Goal: Find contact information: Obtain details needed to contact an individual or organization

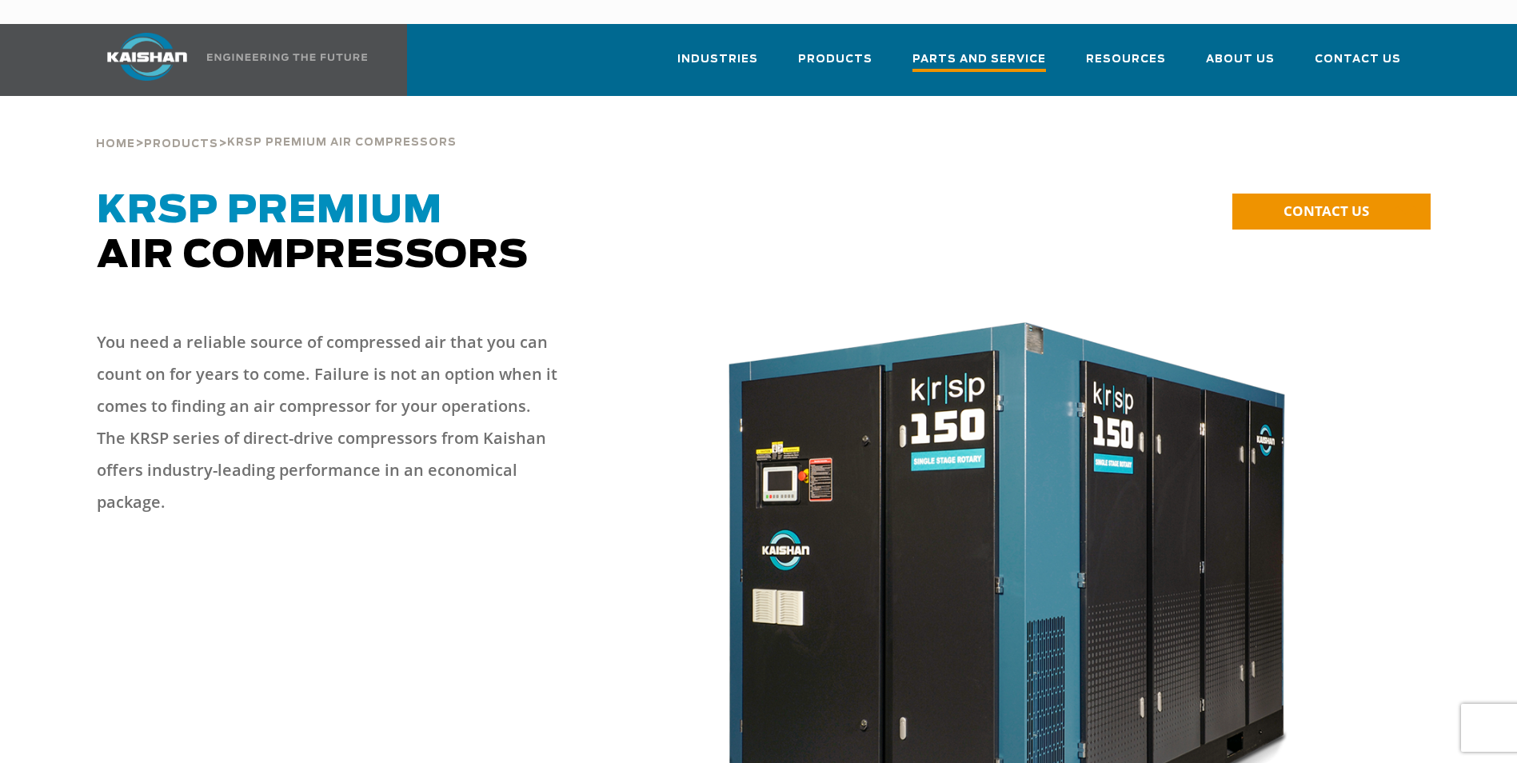
click at [1021, 50] on span "Parts and Service" at bounding box center [979, 61] width 134 height 22
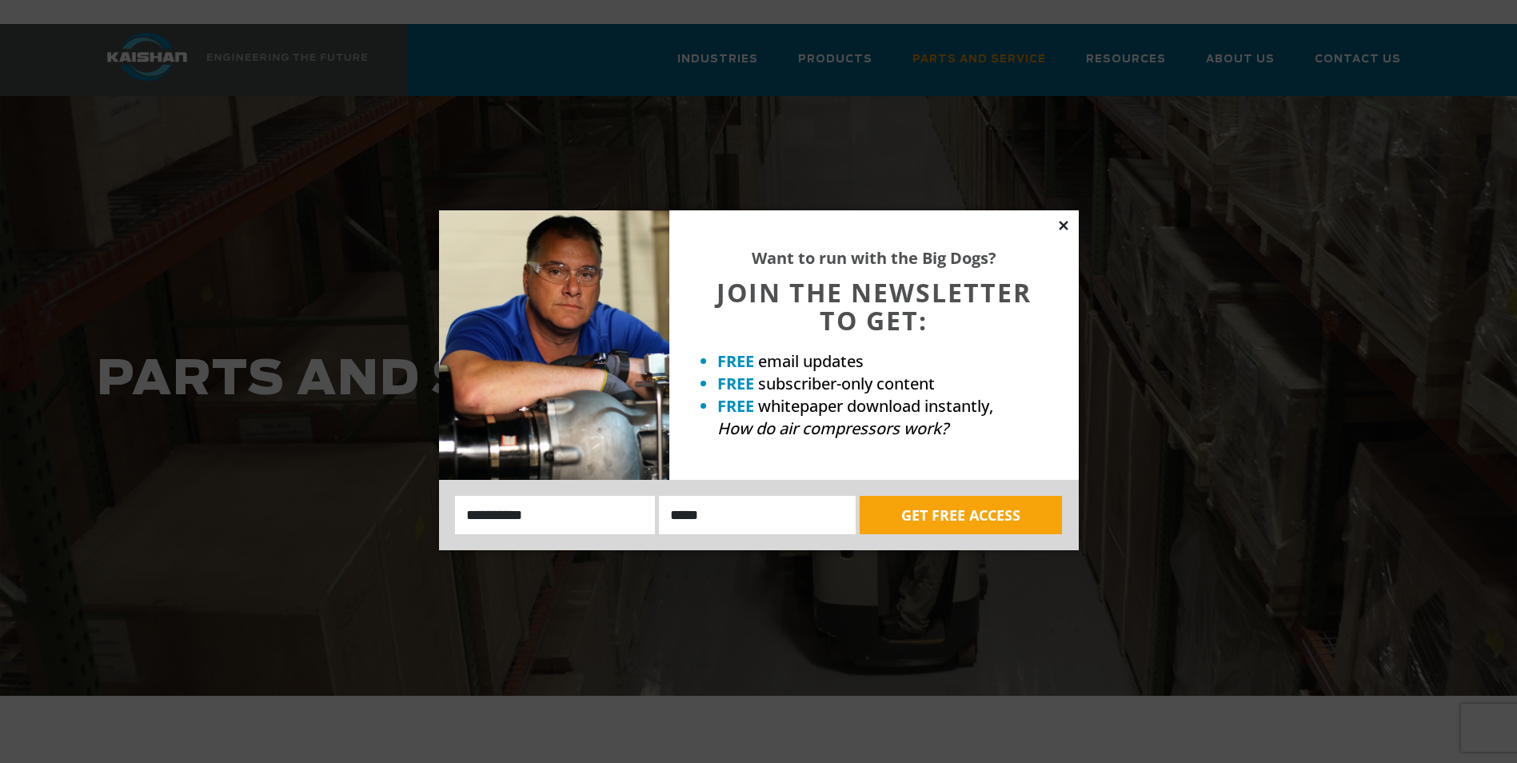
click at [1061, 224] on icon at bounding box center [1063, 225] width 9 height 9
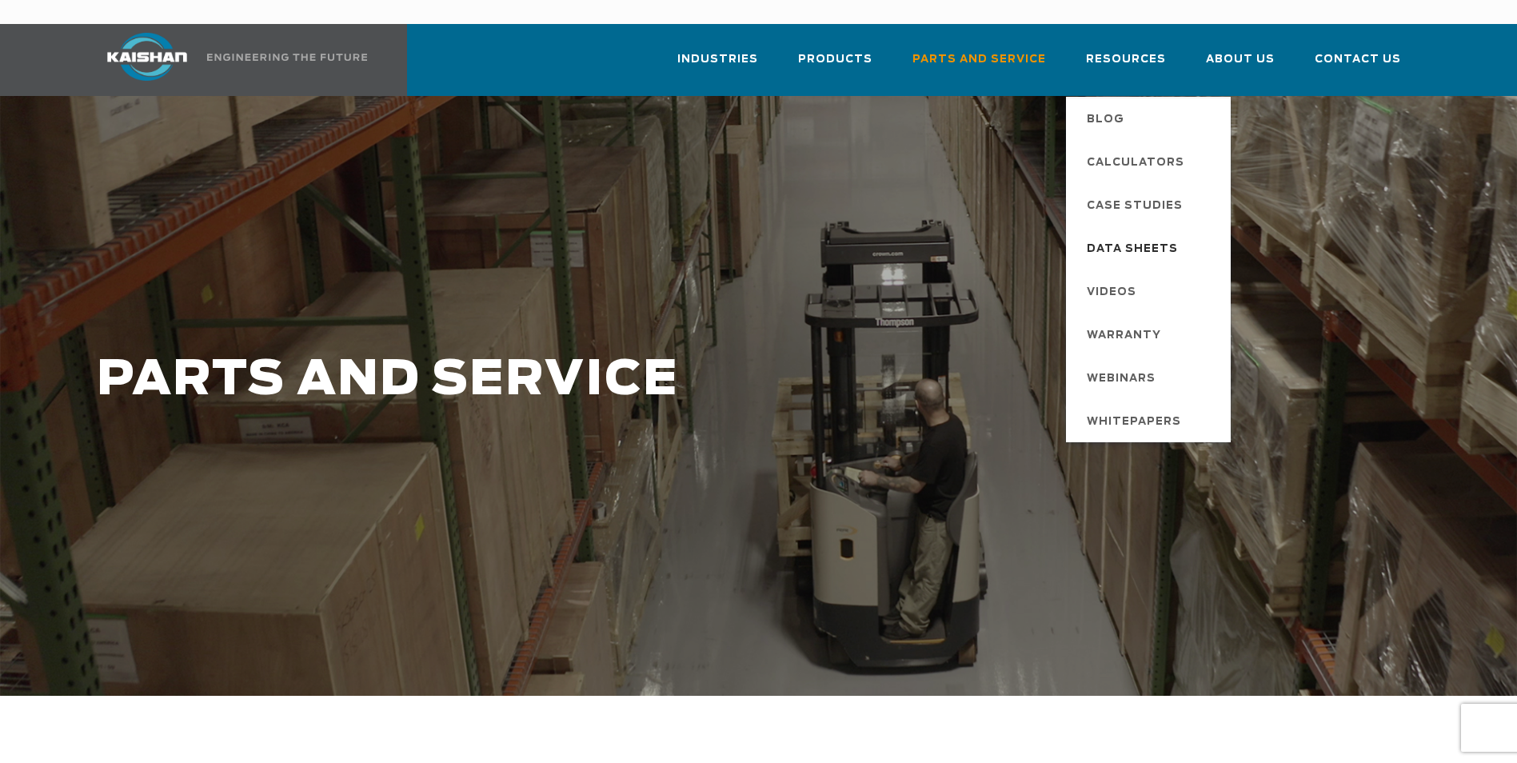
click at [1139, 236] on span "Data Sheets" at bounding box center [1132, 249] width 91 height 27
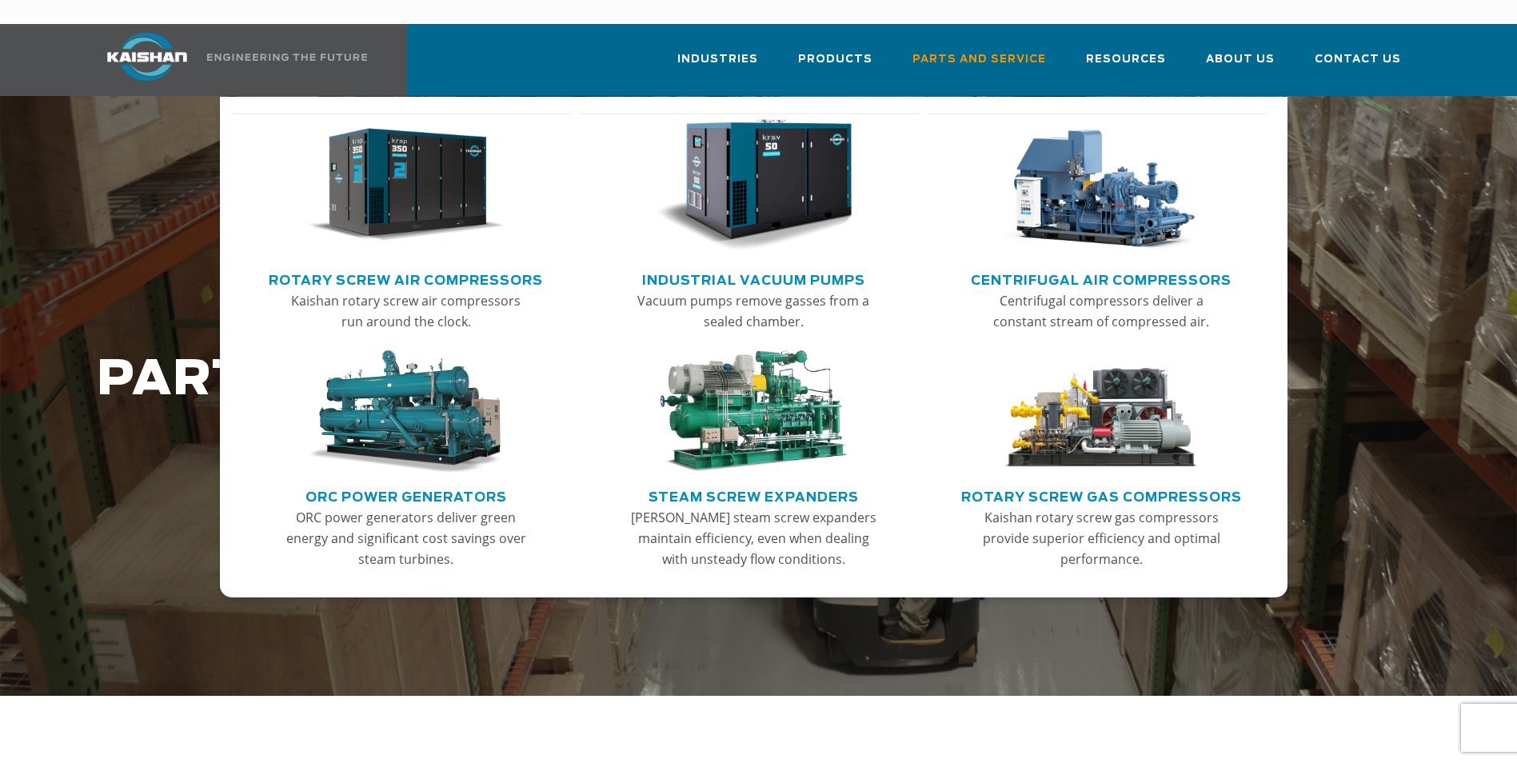
click at [397, 266] on link "Rotary Screw Air Compressors" at bounding box center [406, 278] width 274 height 24
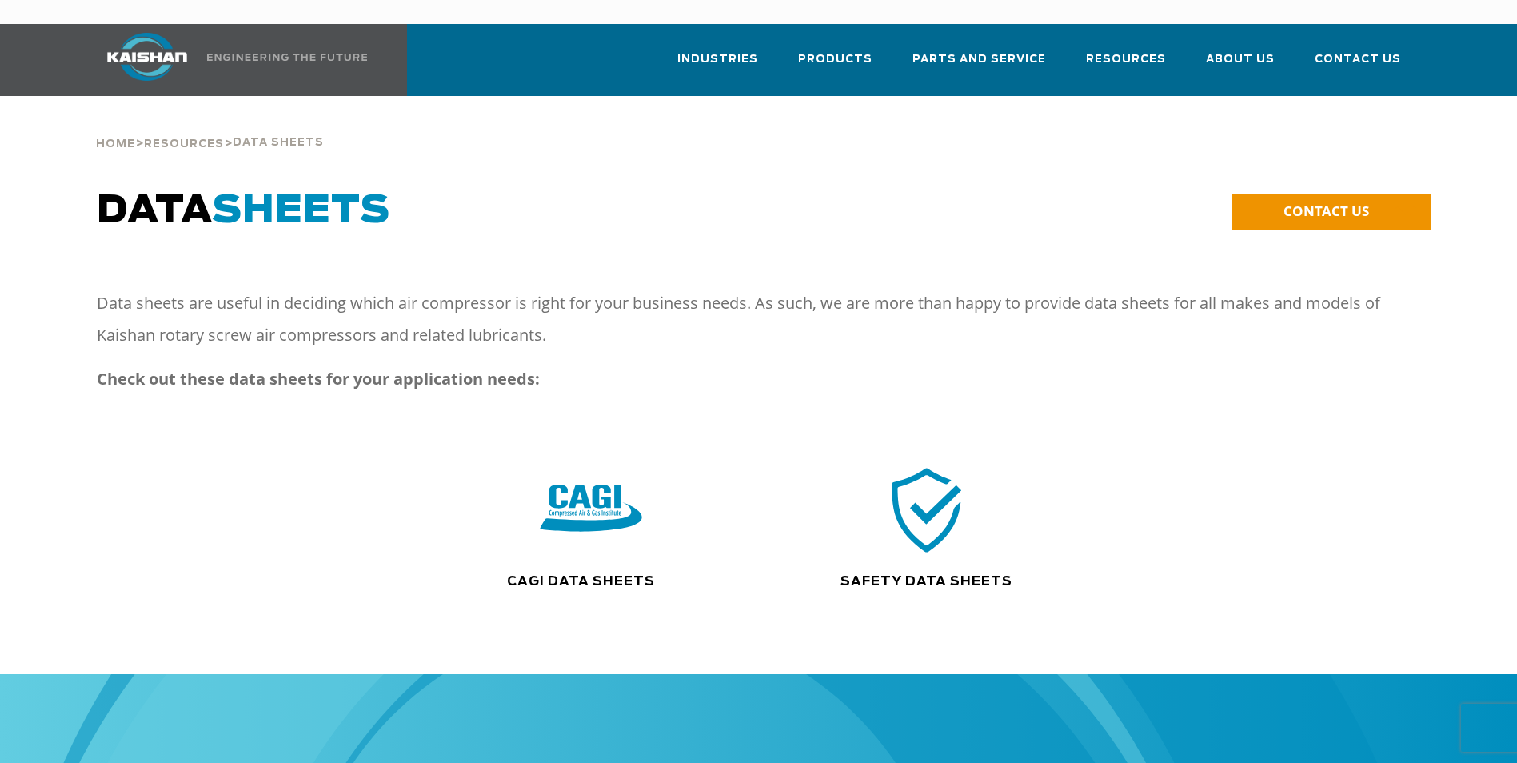
click at [592, 497] on img at bounding box center [591, 509] width 102 height 103
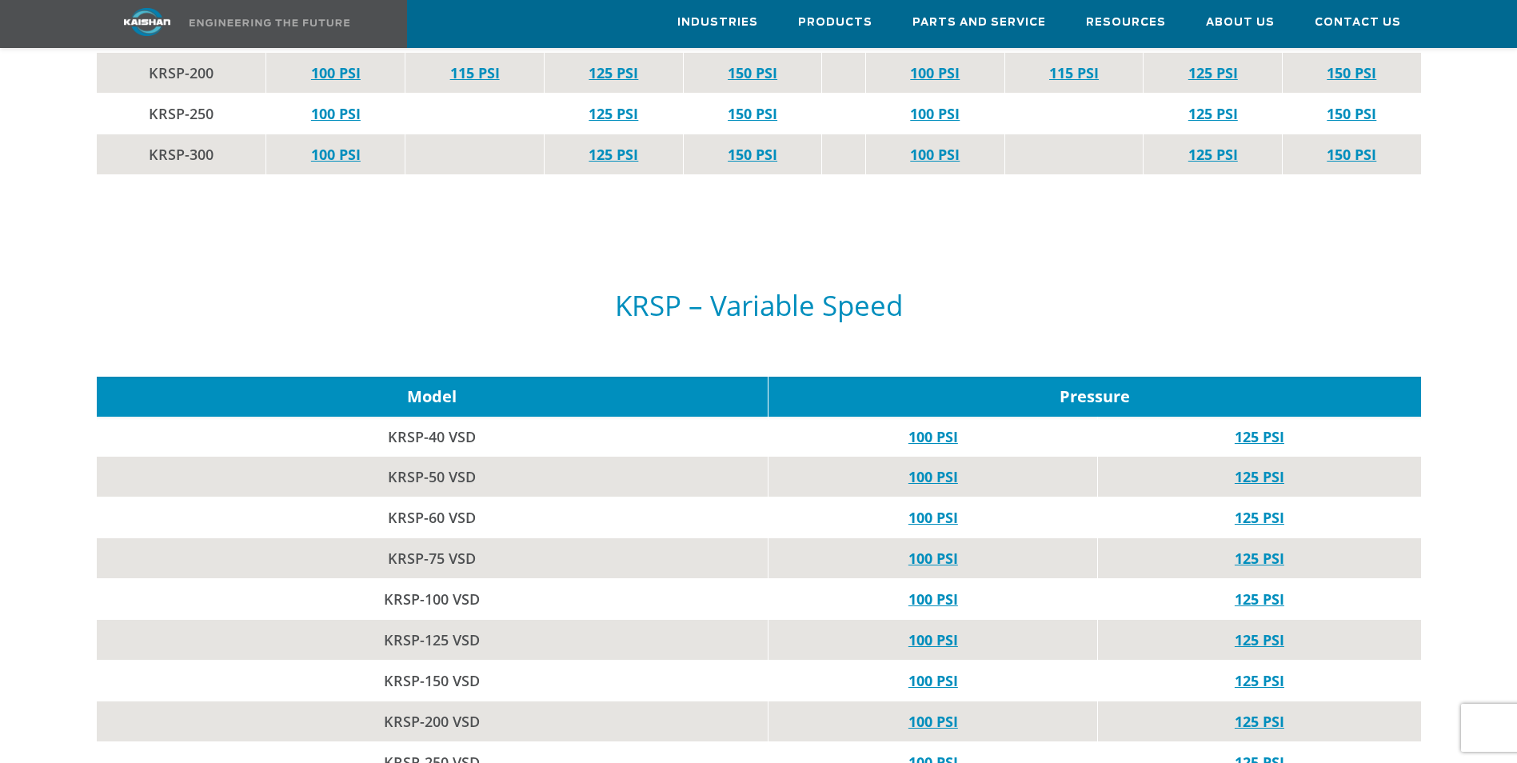
scroll to position [3510, 0]
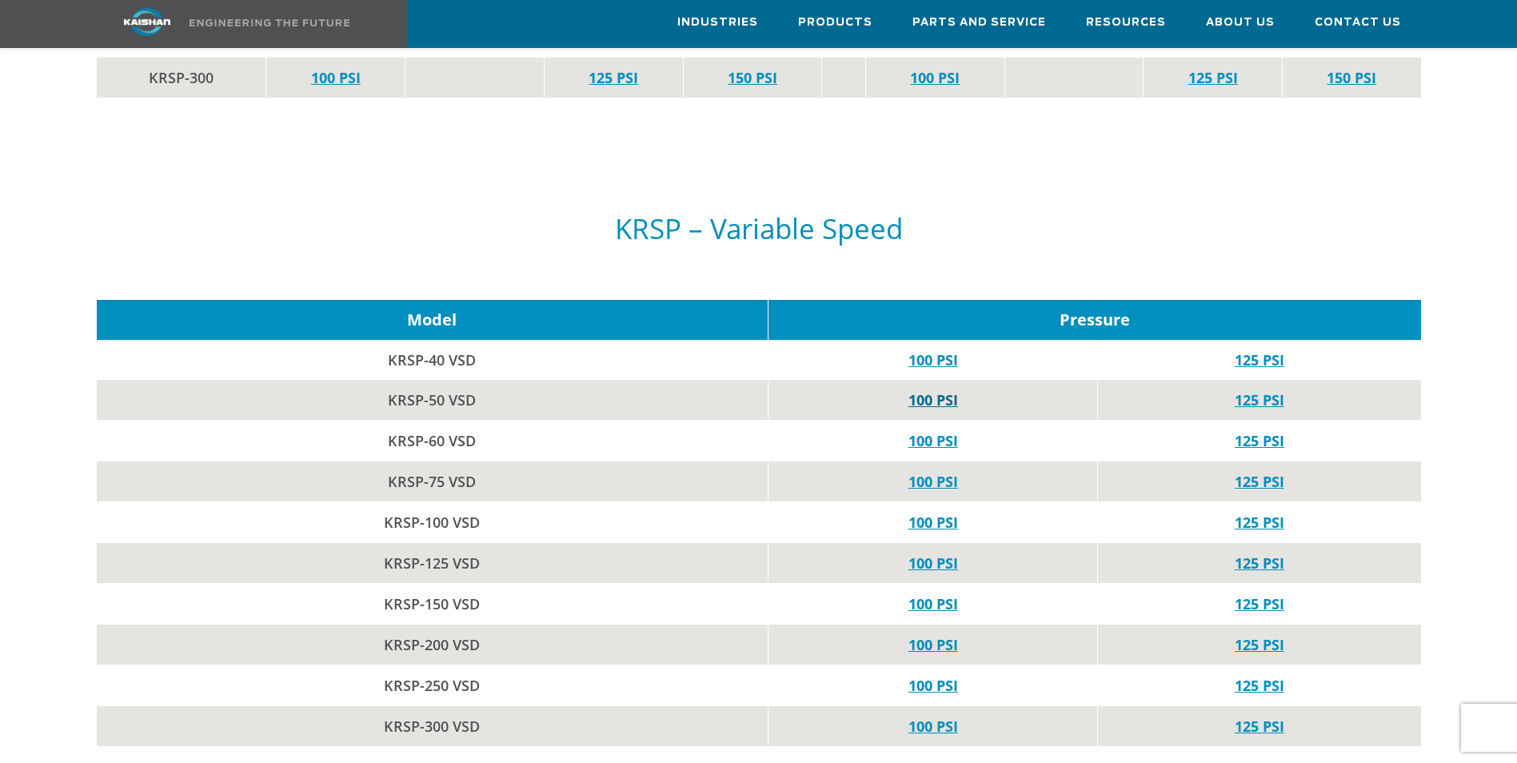
click at [930, 390] on link "100 PSI" at bounding box center [933, 399] width 50 height 19
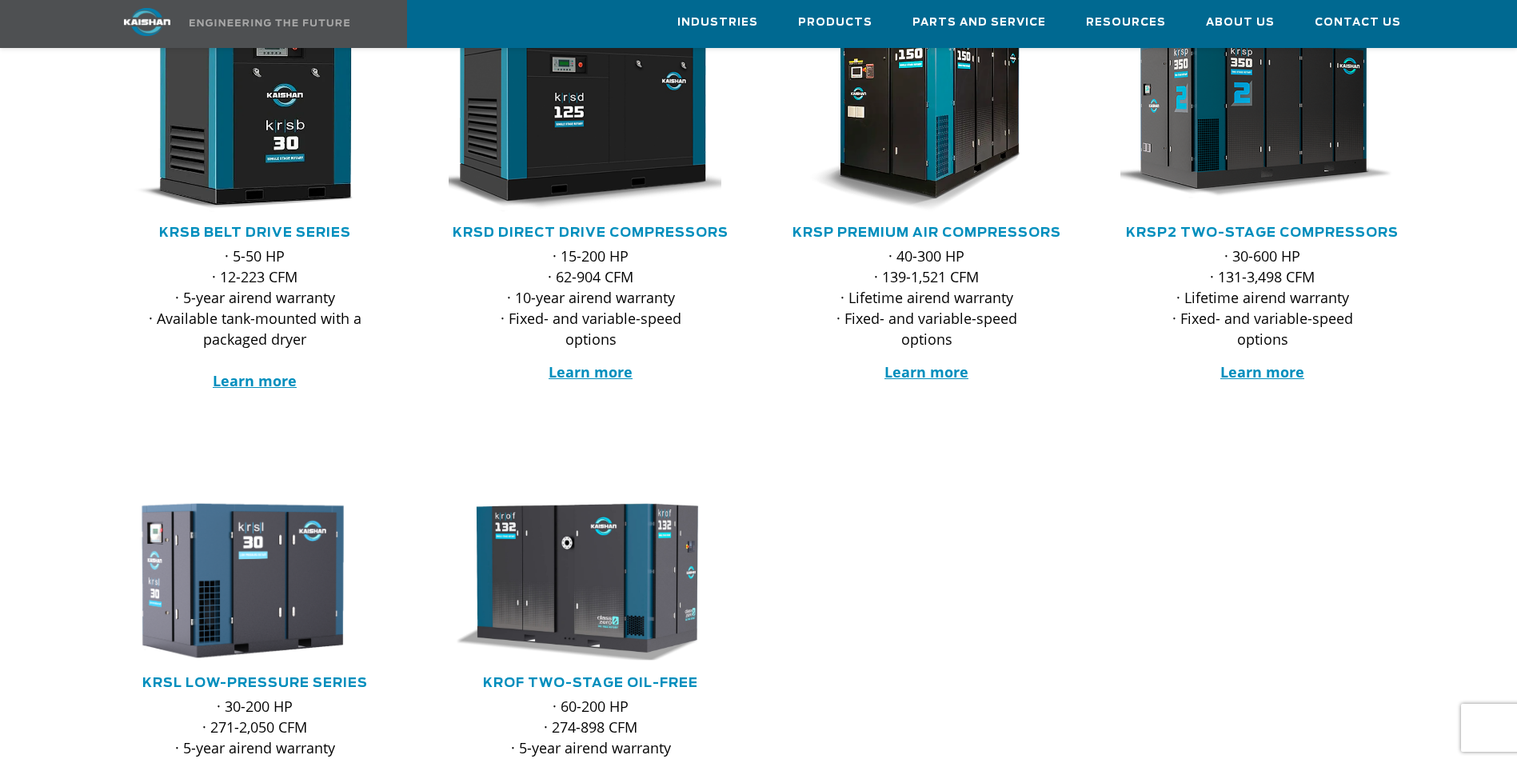
scroll to position [400, 0]
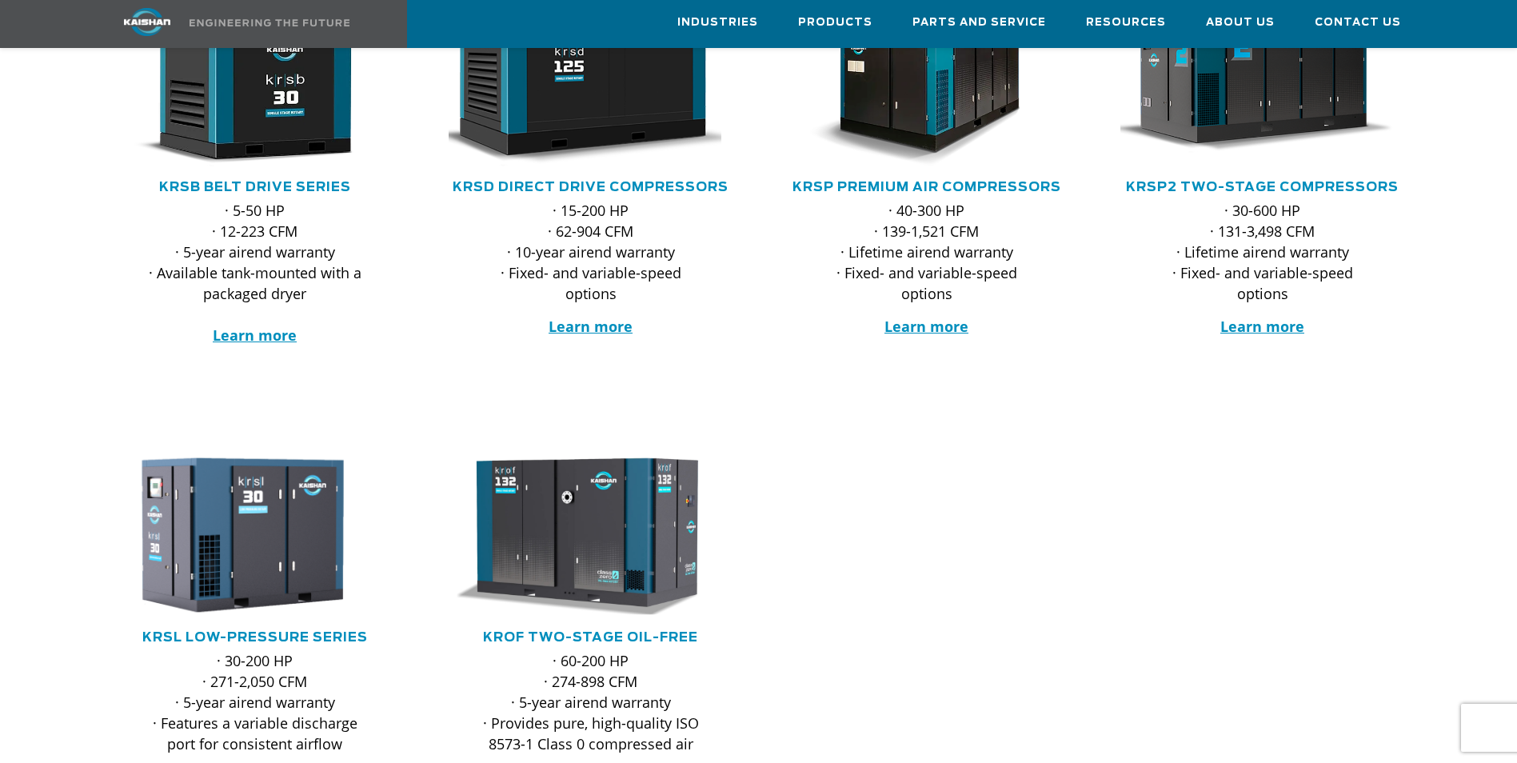
click at [958, 149] on div ".path{fill:none;stroke:#333;stroke-miterlimit:10;stroke-width:1.5px;}" at bounding box center [927, 76] width 304 height 204
click at [965, 181] on link "KRSP Premium Air Compressors" at bounding box center [926, 187] width 269 height 13
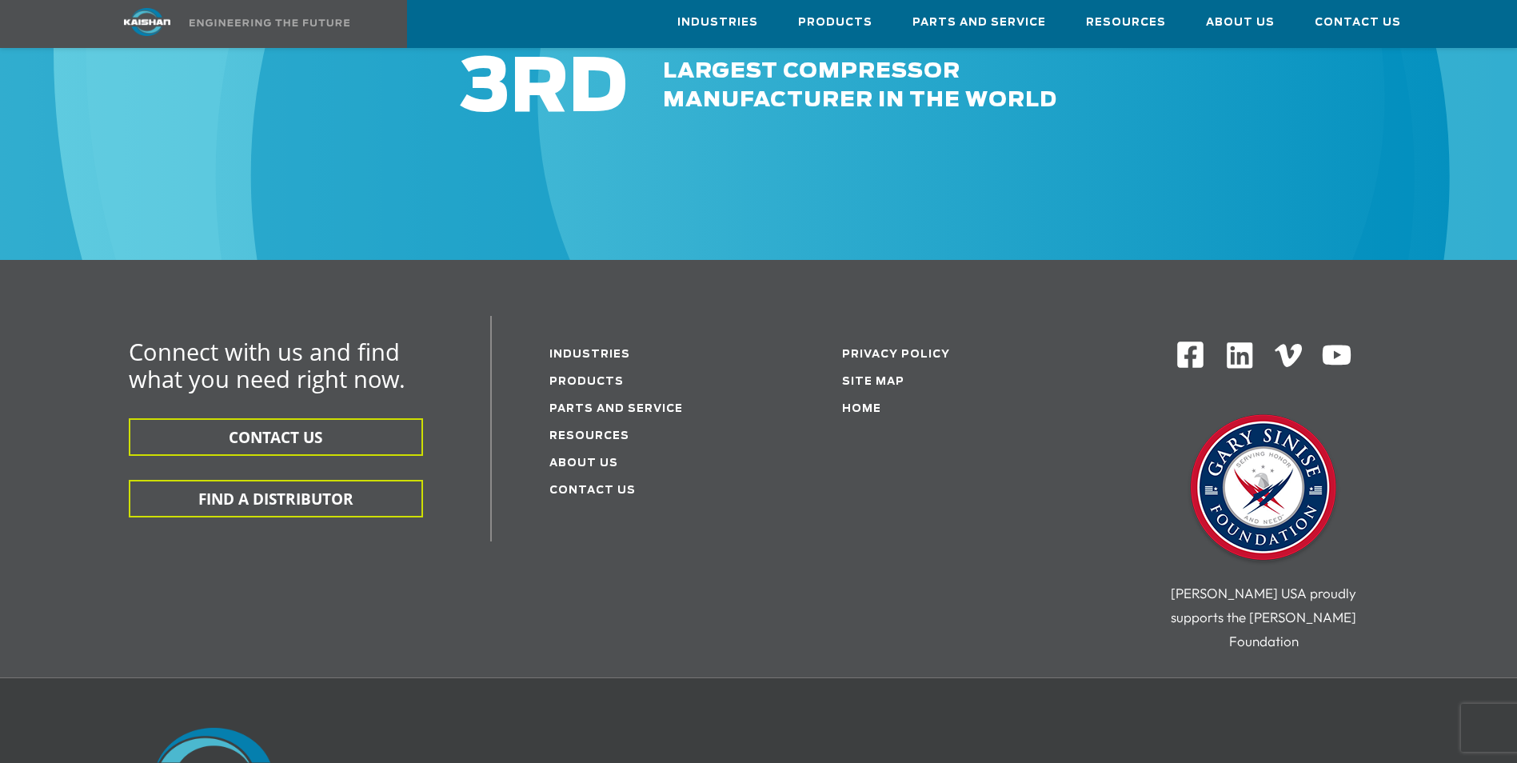
scroll to position [4957, 0]
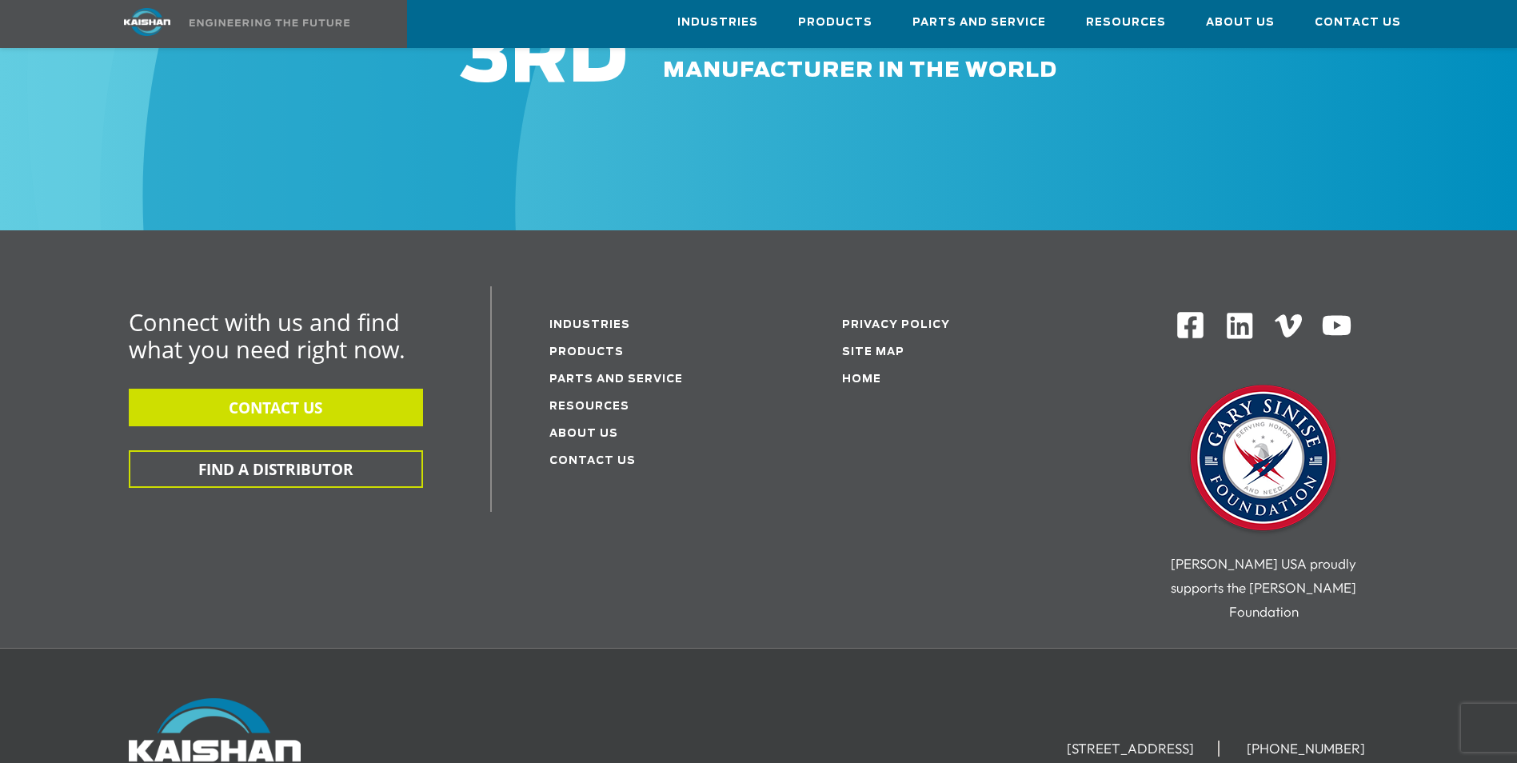
click at [317, 389] on button "CONTACT US" at bounding box center [276, 408] width 294 height 38
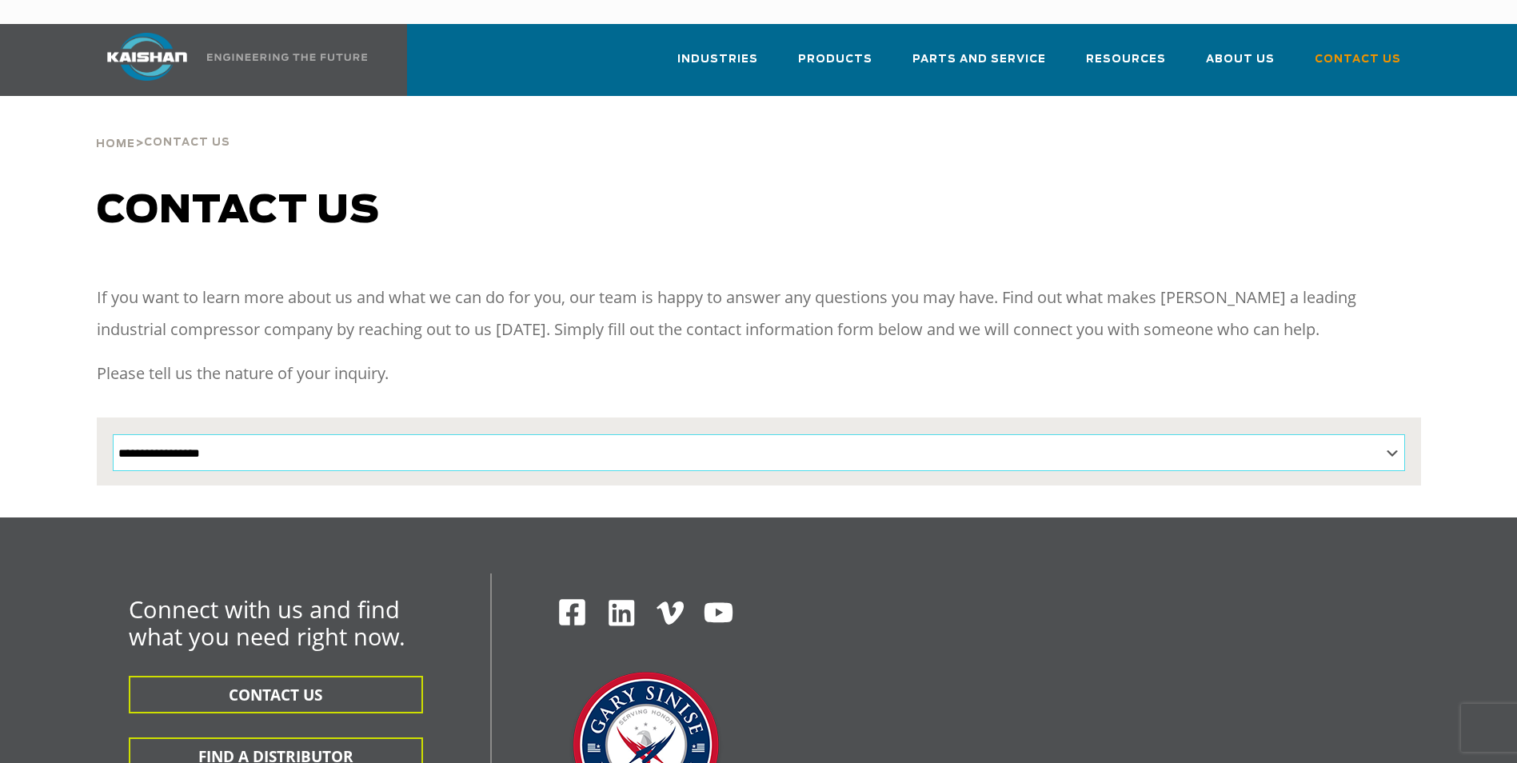
click at [1388, 434] on select "**********" at bounding box center [759, 452] width 1292 height 37
click at [1432, 378] on div at bounding box center [758, 399] width 1395 height 236
